Goal: Information Seeking & Learning: Check status

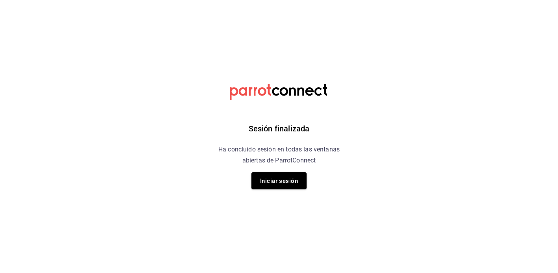
click at [291, 171] on div "Sesión finalizada Ha concluido sesión en todas las ventanas abiertas de ParrotC…" at bounding box center [279, 136] width 199 height 273
click at [292, 178] on font "Iniciar sesión" at bounding box center [279, 181] width 38 height 7
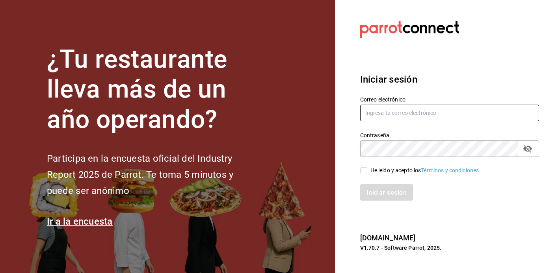
click at [391, 107] on input "text" at bounding box center [449, 113] width 179 height 17
type input "ramonoms@icloud.com"
click at [361, 174] on input "He leído y acepto los Términos y condiciones." at bounding box center [363, 170] width 7 height 7
checkbox input "true"
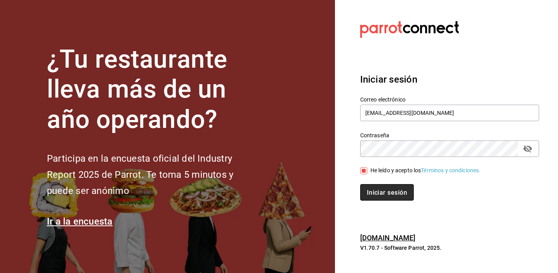
click at [379, 194] on font "Iniciar sesión" at bounding box center [387, 192] width 40 height 7
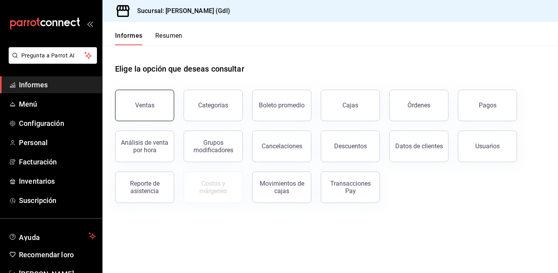
click at [147, 107] on font "Ventas" at bounding box center [144, 105] width 19 height 7
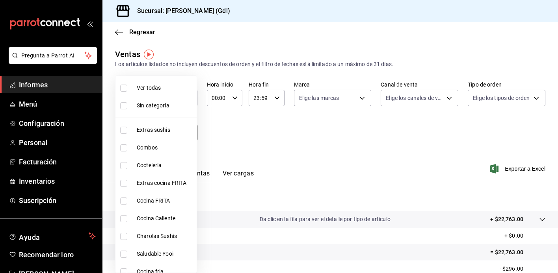
click at [172, 134] on body "Pregunta a Parrot AI Informes Menú Configuración Personal Facturación Inventari…" at bounding box center [279, 136] width 558 height 273
click at [154, 257] on font "Saludable Yooi" at bounding box center [155, 254] width 37 height 6
type input "eb4eea0a-9879-4d5f-8775-adfb7cc7c812"
checkbox input "true"
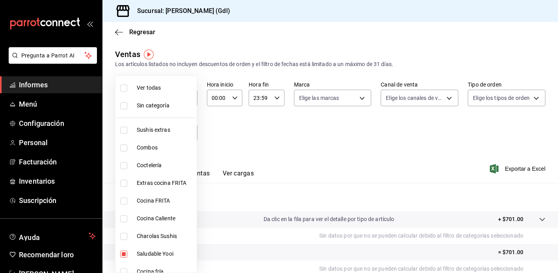
click at [314, 162] on div at bounding box center [279, 136] width 558 height 273
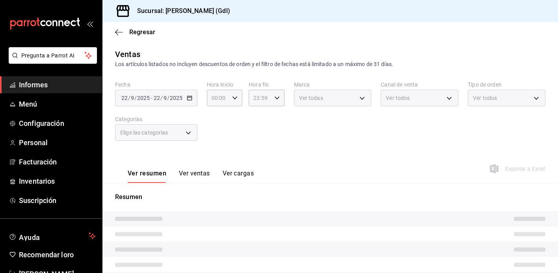
type input "eb4eea0a-9879-4d5f-8775-adfb7cc7c812"
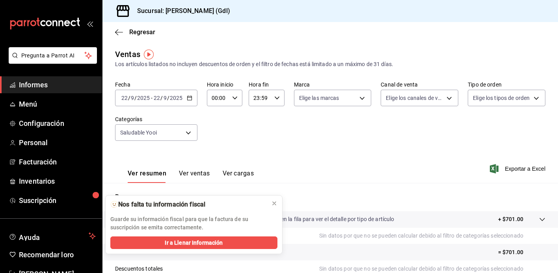
click at [246, 32] on div "Regresar" at bounding box center [329, 32] width 455 height 20
